Goal: Task Accomplishment & Management: Use online tool/utility

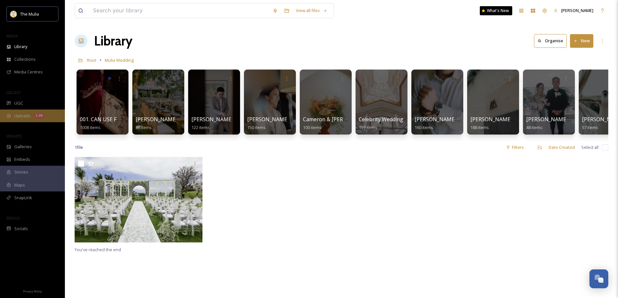
click at [28, 113] on span "Uploads" at bounding box center [22, 116] width 16 height 6
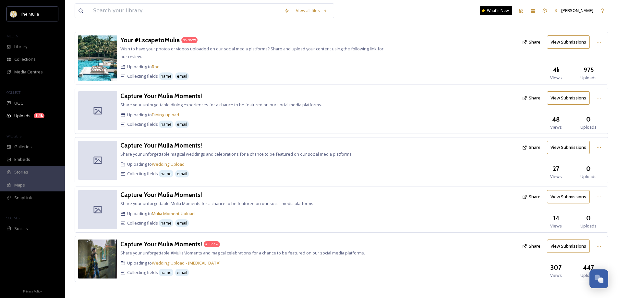
scroll to position [32, 0]
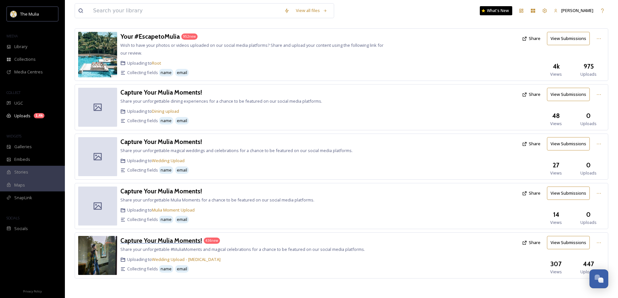
click at [181, 241] on h3 "Capture Your Mulia Moments!" at bounding box center [161, 240] width 82 height 8
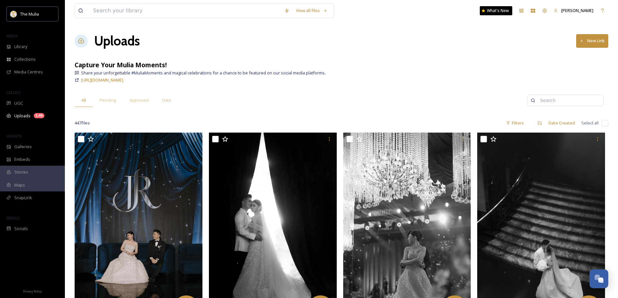
scroll to position [12, 0]
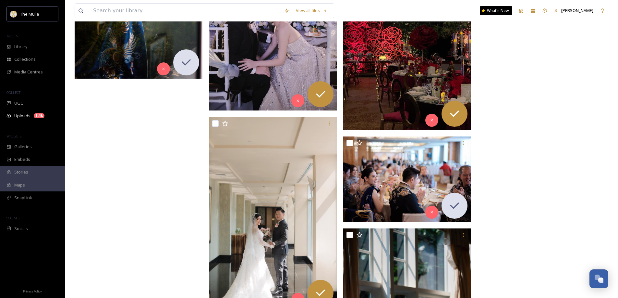
scroll to position [17692, 0]
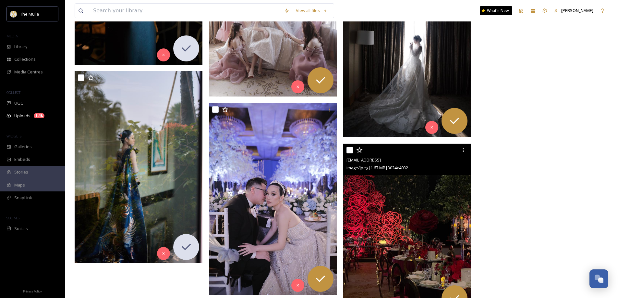
click at [458, 246] on img at bounding box center [407, 229] width 128 height 170
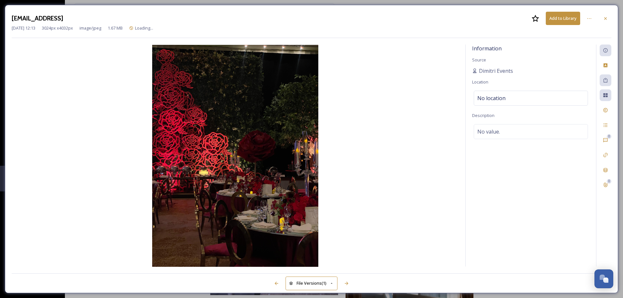
click at [342, 25] on div "[DATE] 12:13 3024 px x 4032 px image/jpeg 1.67 MB Loading..." at bounding box center [312, 28] width 600 height 6
click at [271, 100] on img at bounding box center [235, 156] width 447 height 222
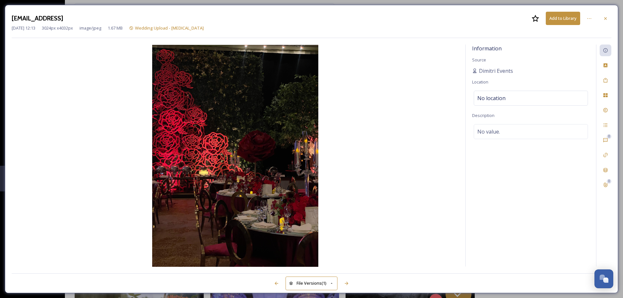
click at [254, 96] on img at bounding box center [235, 156] width 447 height 222
click at [261, 112] on img at bounding box center [235, 156] width 447 height 222
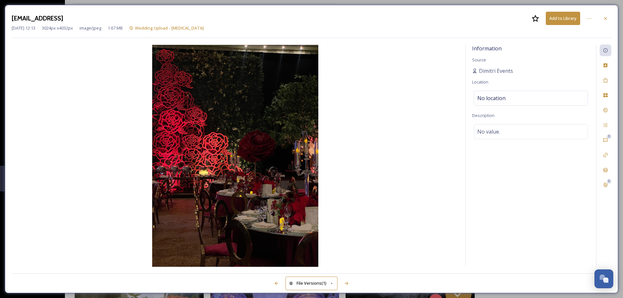
drag, startPoint x: 255, startPoint y: 154, endPoint x: 318, endPoint y: 290, distance: 149.9
click at [0, 0] on div "[EMAIL_ADDRESS] Add to Library [DATE] 12:13 3024 px x 4032 px image/jpeg 1.67 M…" at bounding box center [311, 149] width 623 height 298
click at [609, 19] on div at bounding box center [606, 19] width 12 height 12
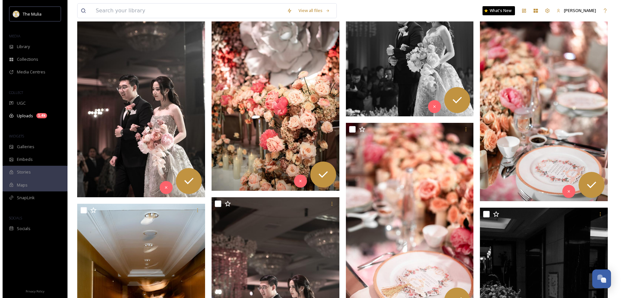
scroll to position [9025, 0]
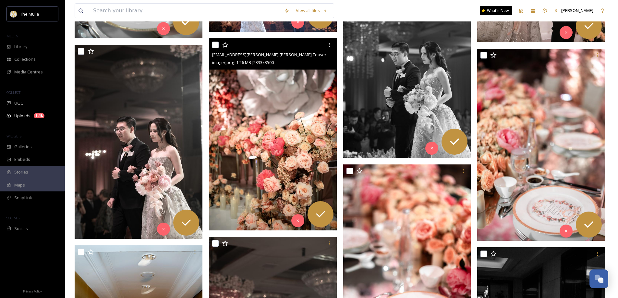
click at [296, 199] on img at bounding box center [273, 134] width 128 height 192
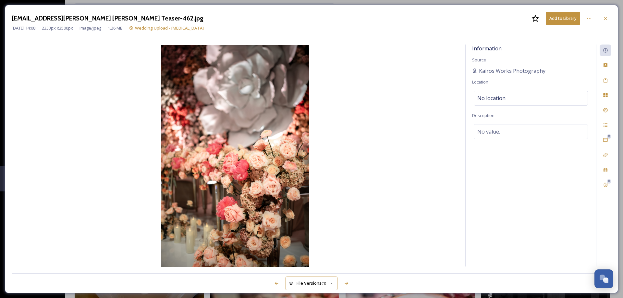
drag, startPoint x: 281, startPoint y: 126, endPoint x: 195, endPoint y: 6, distance: 147.3
click at [0, 0] on div "[EMAIL_ADDRESS][PERSON_NAME] [PERSON_NAME] Teaser-462.jpg Add to Library [DATE]…" at bounding box center [311, 149] width 623 height 298
